Goal: Transaction & Acquisition: Purchase product/service

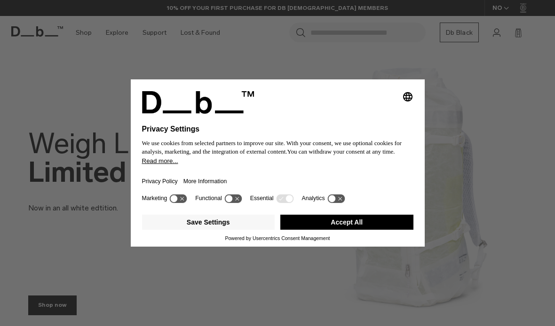
click at [371, 224] on button "Accept All" at bounding box center [346, 222] width 133 height 15
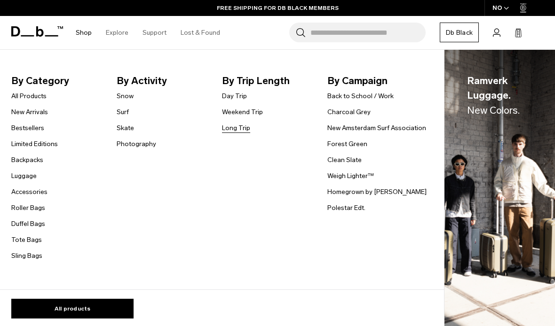
click at [244, 130] on link "Long Trip" at bounding box center [236, 128] width 28 height 10
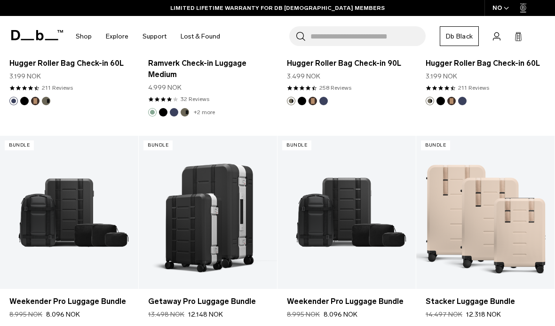
scroll to position [2159, 0]
